Goal: Task Accomplishment & Management: Manage account settings

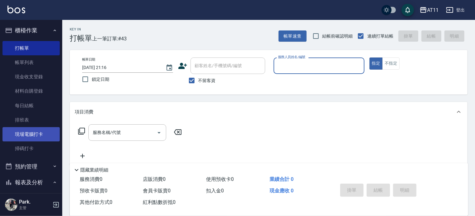
click at [31, 139] on link "現場電腦打卡" at bounding box center [30, 134] width 57 height 14
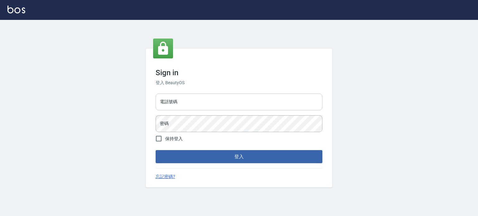
click at [231, 100] on input "電話號碼" at bounding box center [238, 102] width 167 height 17
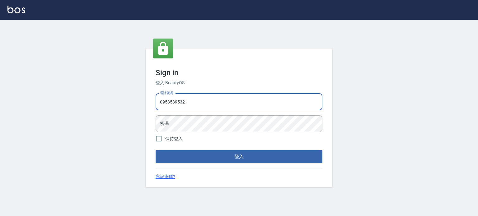
type input "0953539532"
click at [155, 150] on button "登入" at bounding box center [238, 156] width 167 height 13
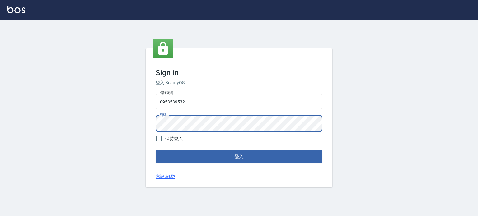
click at [155, 150] on button "登入" at bounding box center [238, 156] width 167 height 13
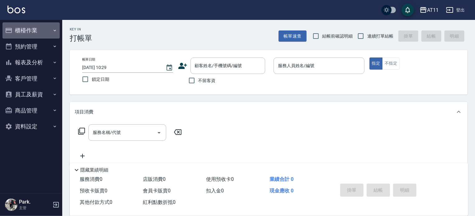
click at [26, 32] on button "櫃檯作業" at bounding box center [30, 30] width 57 height 16
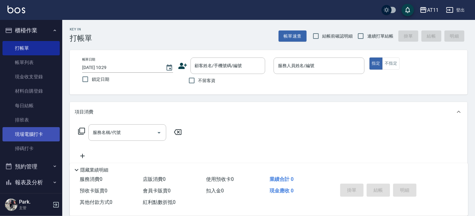
click at [35, 130] on link "現場電腦打卡" at bounding box center [30, 134] width 57 height 14
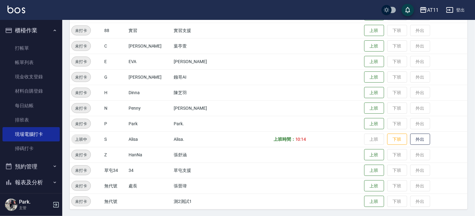
scroll to position [187, 0]
click at [364, 123] on button "上班" at bounding box center [374, 123] width 20 height 11
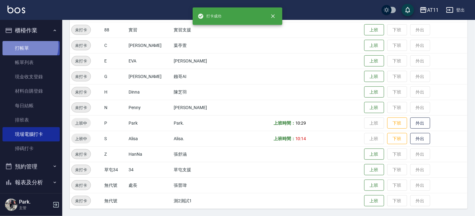
click at [27, 46] on link "打帳單" at bounding box center [30, 48] width 57 height 14
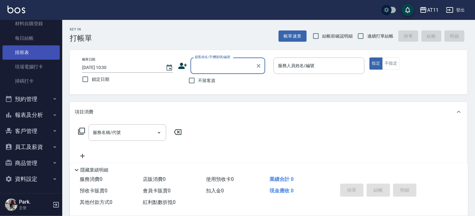
scroll to position [68, 0]
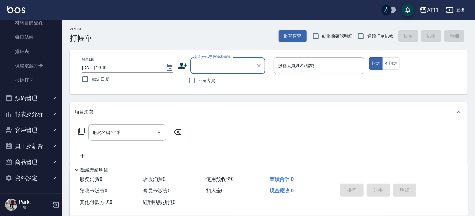
click at [39, 115] on button "報表及分析" at bounding box center [30, 114] width 57 height 16
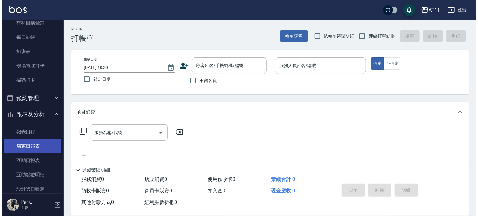
scroll to position [162, 0]
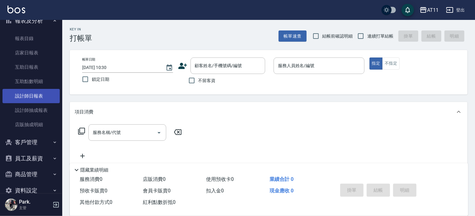
click at [46, 92] on link "設計師日報表" at bounding box center [30, 96] width 57 height 14
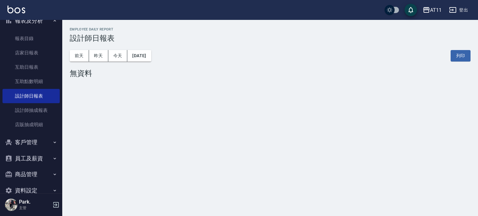
scroll to position [174, 0]
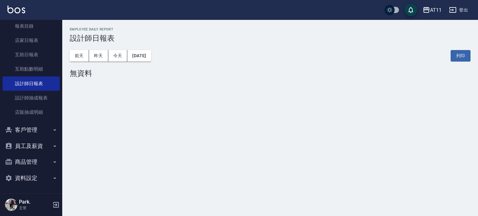
click at [41, 129] on button "客戶管理" at bounding box center [30, 130] width 57 height 16
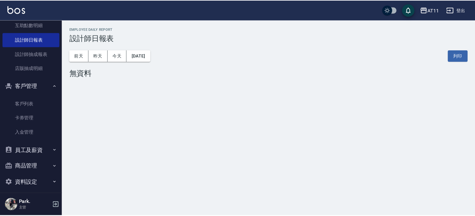
scroll to position [222, 0]
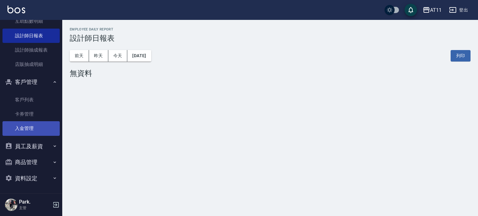
click at [39, 127] on link "入金管理" at bounding box center [30, 128] width 57 height 14
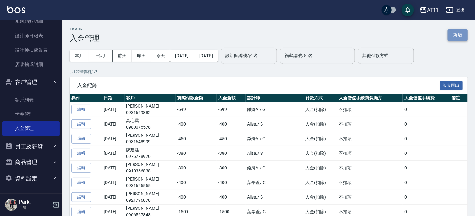
click at [461, 33] on button "新增" at bounding box center [457, 35] width 20 height 12
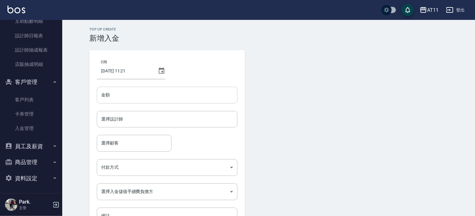
click at [118, 95] on input "金額" at bounding box center [167, 95] width 141 height 17
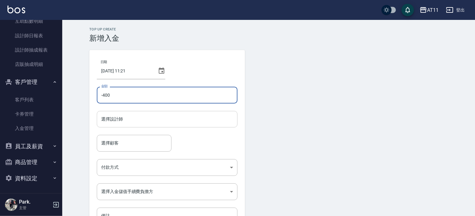
type input "-400"
click at [113, 123] on input "選擇設計師" at bounding box center [167, 119] width 135 height 11
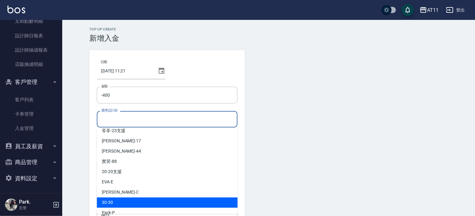
scroll to position [62, 0]
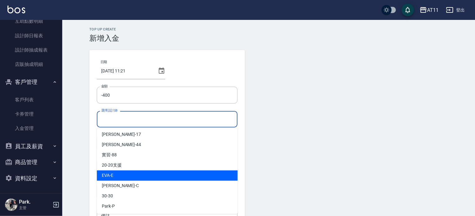
click at [128, 177] on div "EVA -E" at bounding box center [167, 175] width 141 height 10
type input "EVA-E"
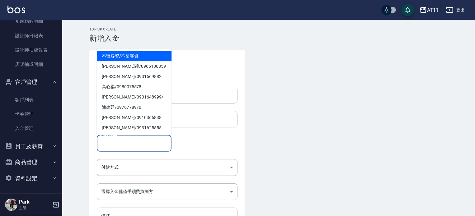
click at [128, 139] on input "選擇顧客" at bounding box center [134, 143] width 69 height 11
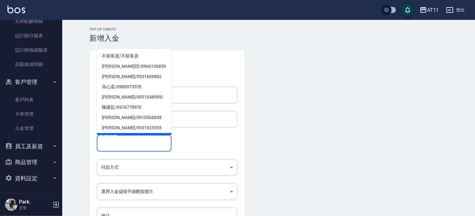
click at [121, 144] on input "選擇顧客" at bounding box center [134, 143] width 69 height 11
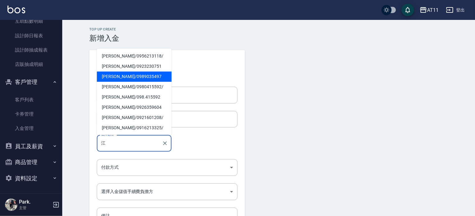
click at [112, 78] on span "江又德 / 0989035497" at bounding box center [134, 77] width 75 height 10
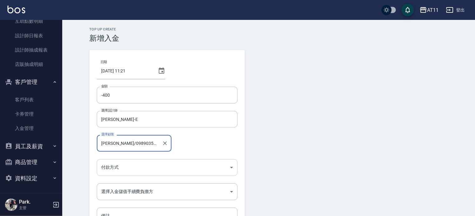
type input "江又德/0989035497"
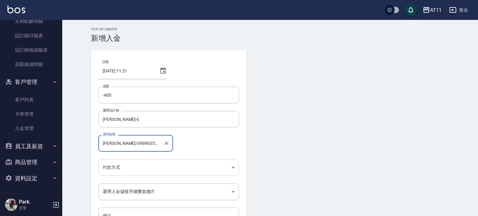
click at [127, 170] on body "AT11 登出 櫃檯作業 打帳單 帳單列表 現金收支登錄 材料自購登錄 每日結帳 排班表 現場電腦打卡 掃碼打卡 預約管理 預約管理 單日預約紀錄 單週預約紀…" at bounding box center [239, 129] width 478 height 258
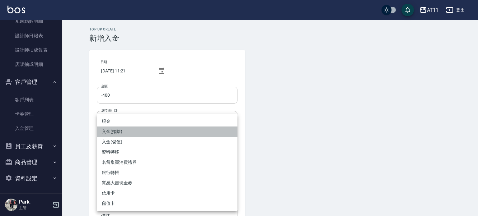
click at [131, 132] on li "入金(扣除)" at bounding box center [167, 132] width 141 height 10
type input "入金(扣除)"
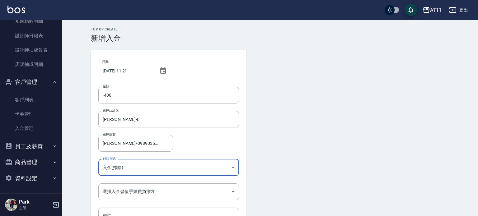
click at [127, 170] on body "AT11 登出 櫃檯作業 打帳單 帳單列表 現金收支登錄 材料自購登錄 每日結帳 排班表 現場電腦打卡 掃碼打卡 預約管理 預約管理 單日預約紀錄 單週預約紀…" at bounding box center [239, 129] width 478 height 258
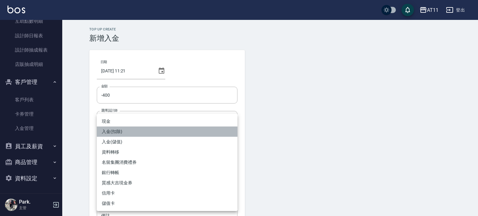
click at [130, 130] on li "入金(扣除)" at bounding box center [167, 132] width 141 height 10
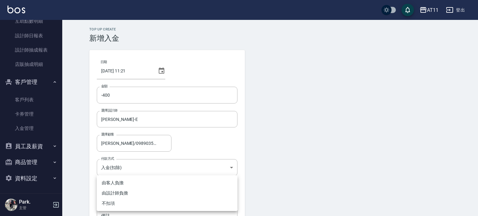
click at [129, 191] on body "AT11 登出 櫃檯作業 打帳單 帳單列表 現金收支登錄 材料自購登錄 每日結帳 排班表 現場電腦打卡 掃碼打卡 預約管理 預約管理 單日預約紀錄 單週預約紀…" at bounding box center [239, 129] width 478 height 258
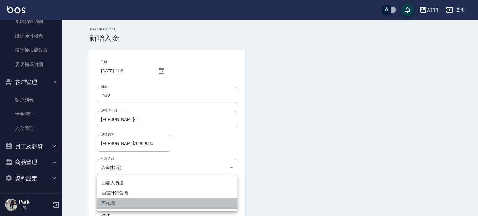
click at [121, 202] on li "不扣項" at bounding box center [167, 203] width 141 height 10
type input "WITHOUTHANDLINGFEE"
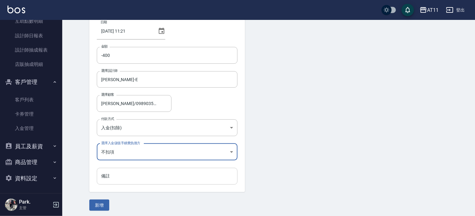
scroll to position [42, 0]
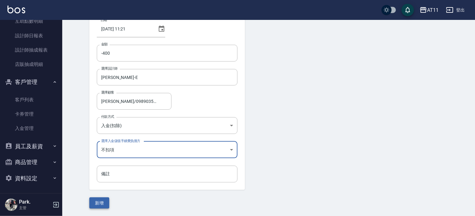
click at [103, 202] on button "新增" at bounding box center [99, 203] width 20 height 12
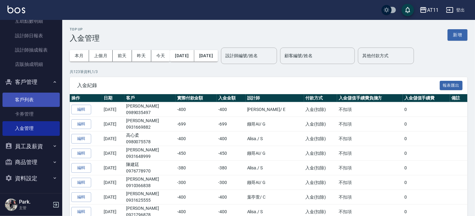
click at [34, 103] on link "客戶列表" at bounding box center [30, 100] width 57 height 14
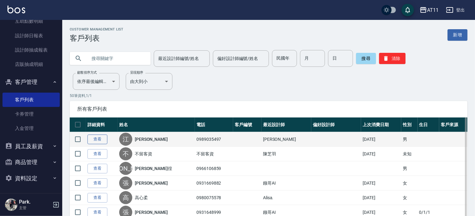
click at [102, 139] on link "查看" at bounding box center [97, 140] width 20 height 10
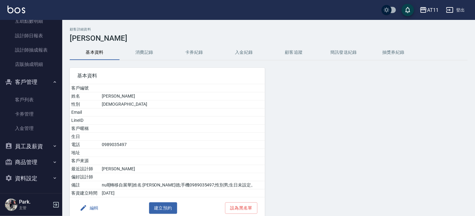
click at [241, 53] on button "入金紀錄" at bounding box center [244, 52] width 50 height 15
